Goal: Find specific page/section: Find specific page/section

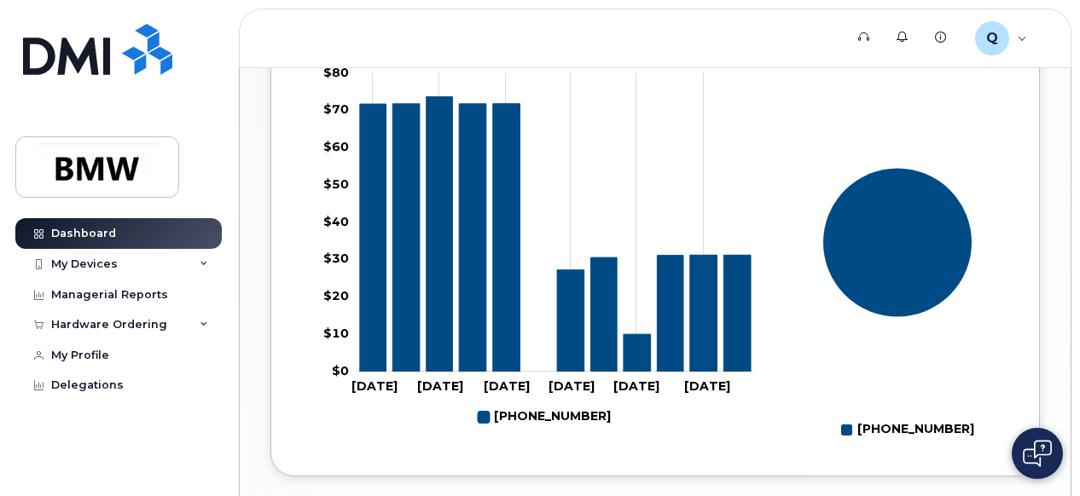
scroll to position [671, 0]
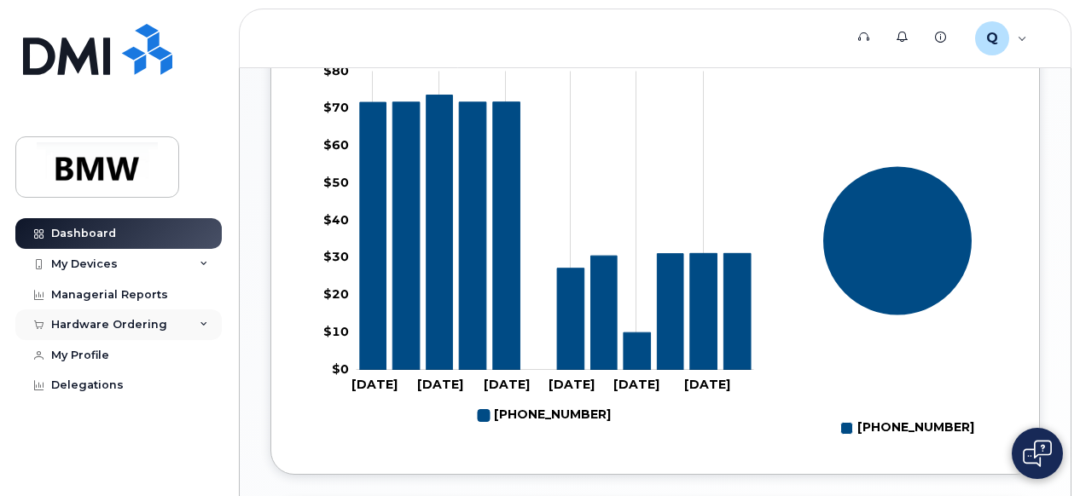
click at [201, 333] on div "Hardware Ordering" at bounding box center [118, 325] width 206 height 31
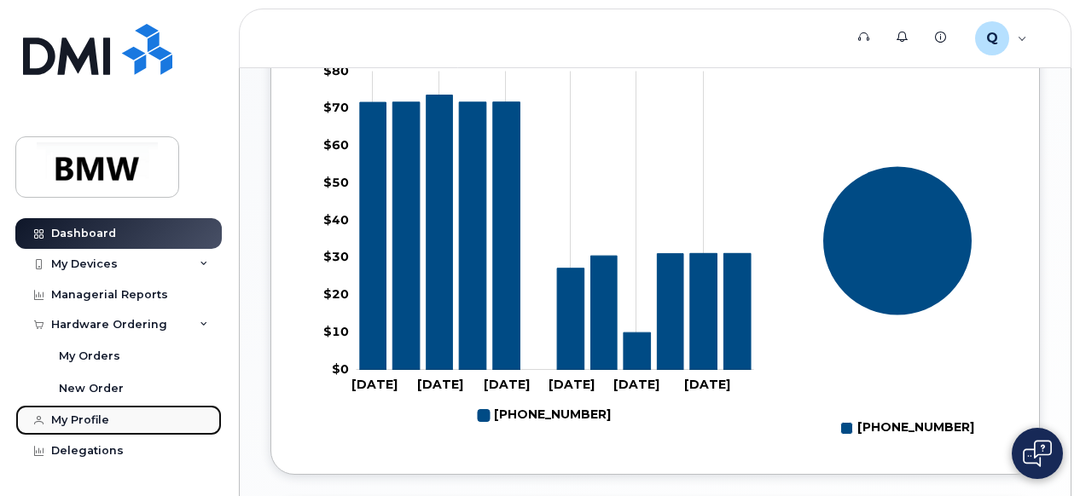
click at [93, 418] on div "My Profile" at bounding box center [80, 421] width 58 height 14
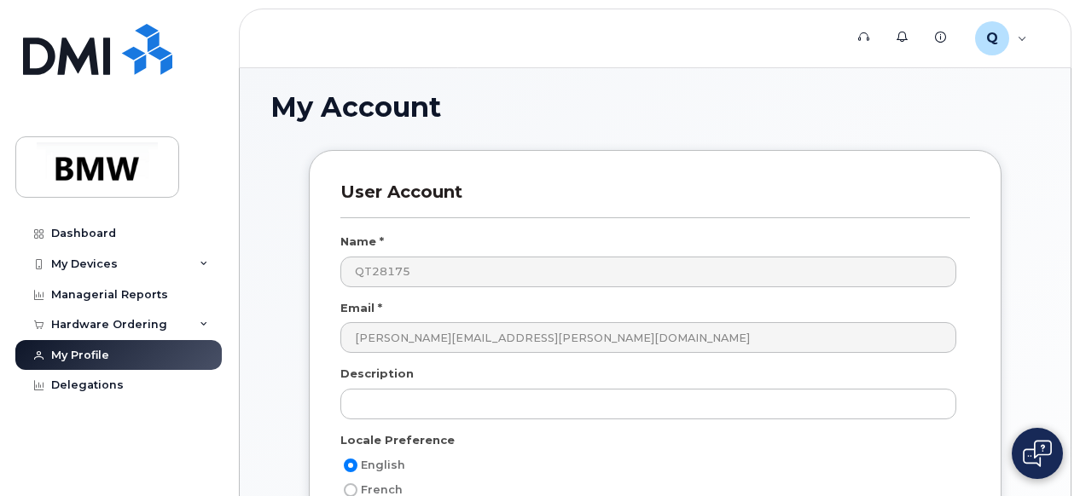
scroll to position [128, 0]
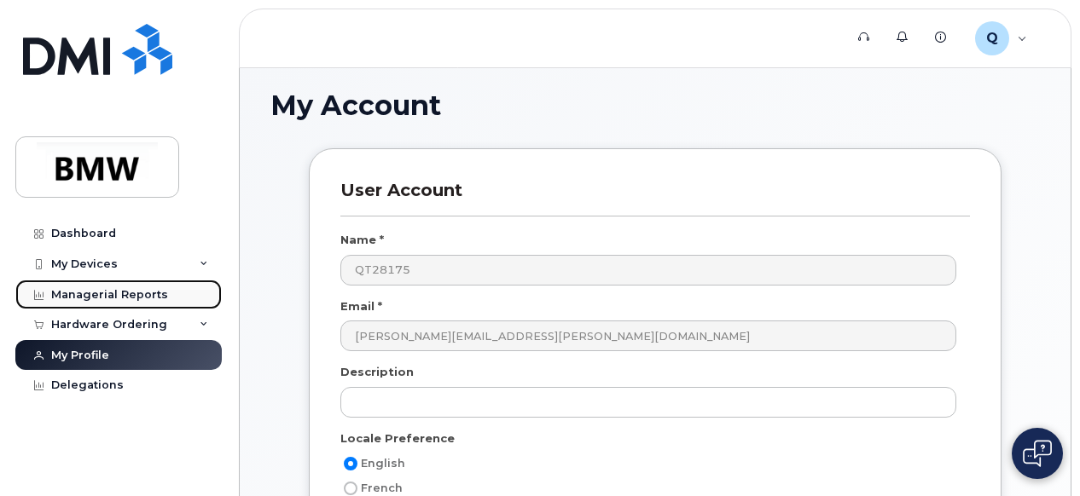
click at [138, 293] on div "Managerial Reports" at bounding box center [109, 295] width 117 height 14
click at [128, 290] on div "Managerial Reports" at bounding box center [109, 295] width 117 height 14
click at [110, 321] on div "Hardware Ordering" at bounding box center [109, 325] width 116 height 14
